Goal: Navigation & Orientation: Find specific page/section

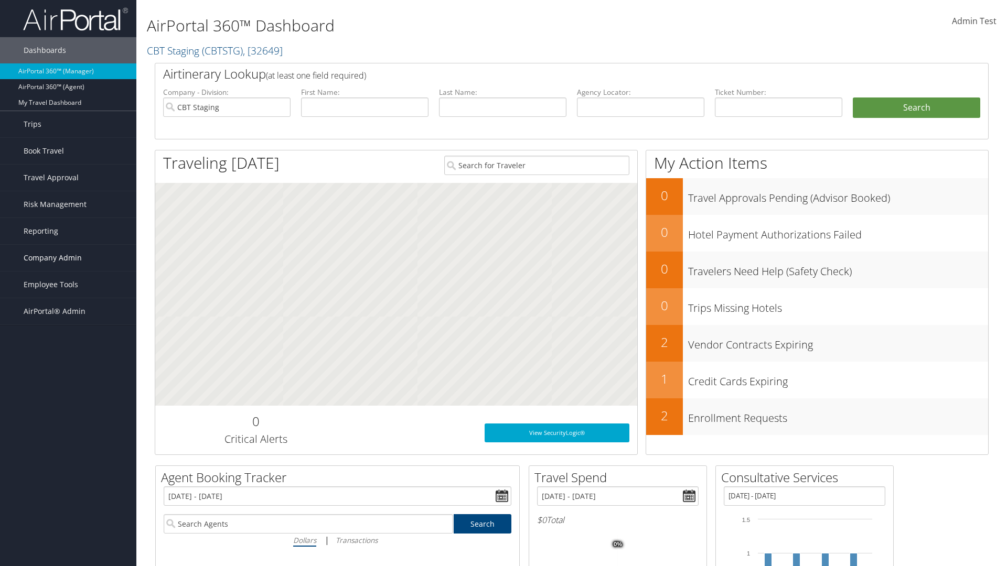
click at [68, 258] on span "Company Admin" at bounding box center [53, 258] width 58 height 26
click at [68, 507] on link "Consultative Services" at bounding box center [68, 515] width 136 height 16
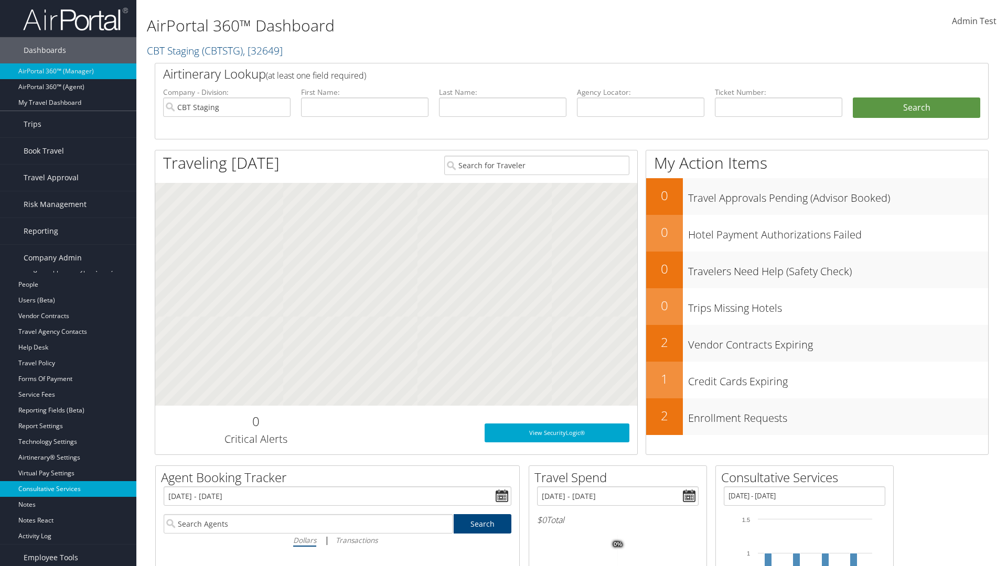
scroll to position [1, 0]
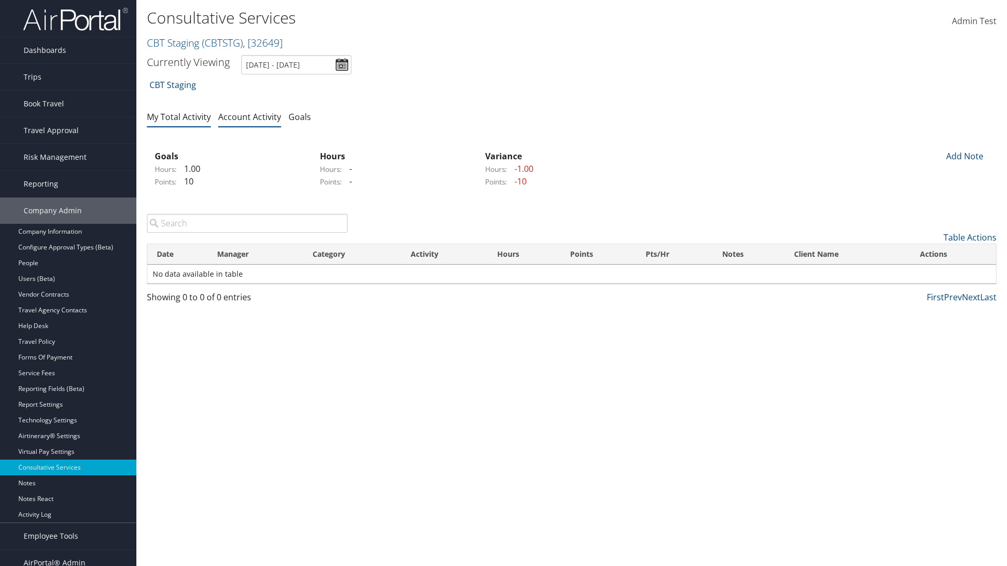
click at [179, 116] on link "My Total Activity" at bounding box center [179, 117] width 64 height 12
